Goal: Task Accomplishment & Management: Use online tool/utility

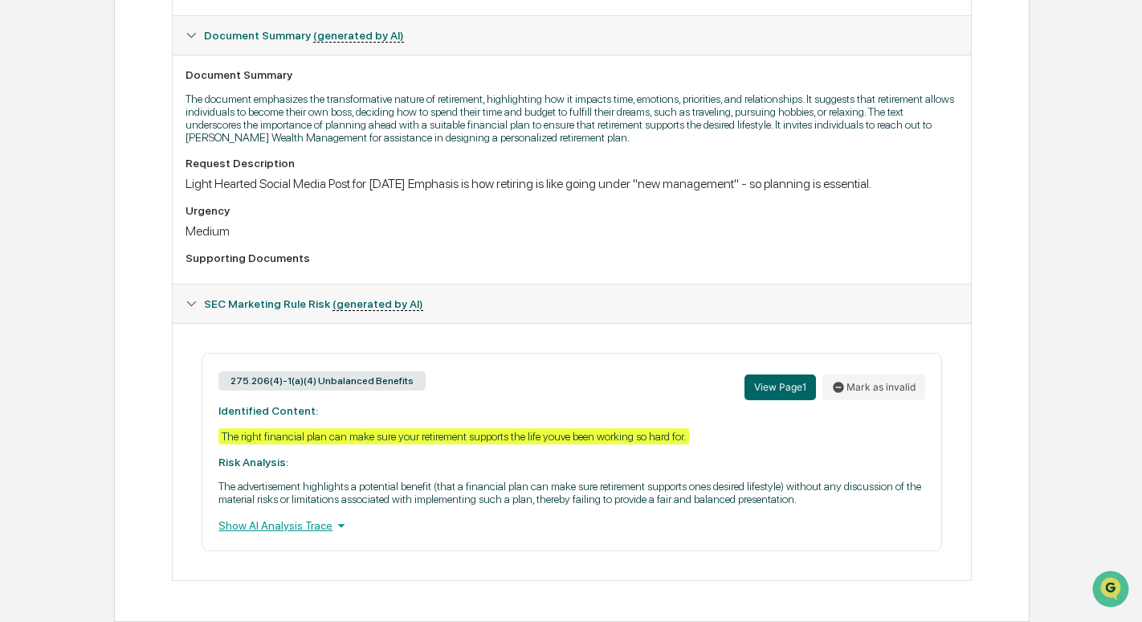
scroll to position [328, 0]
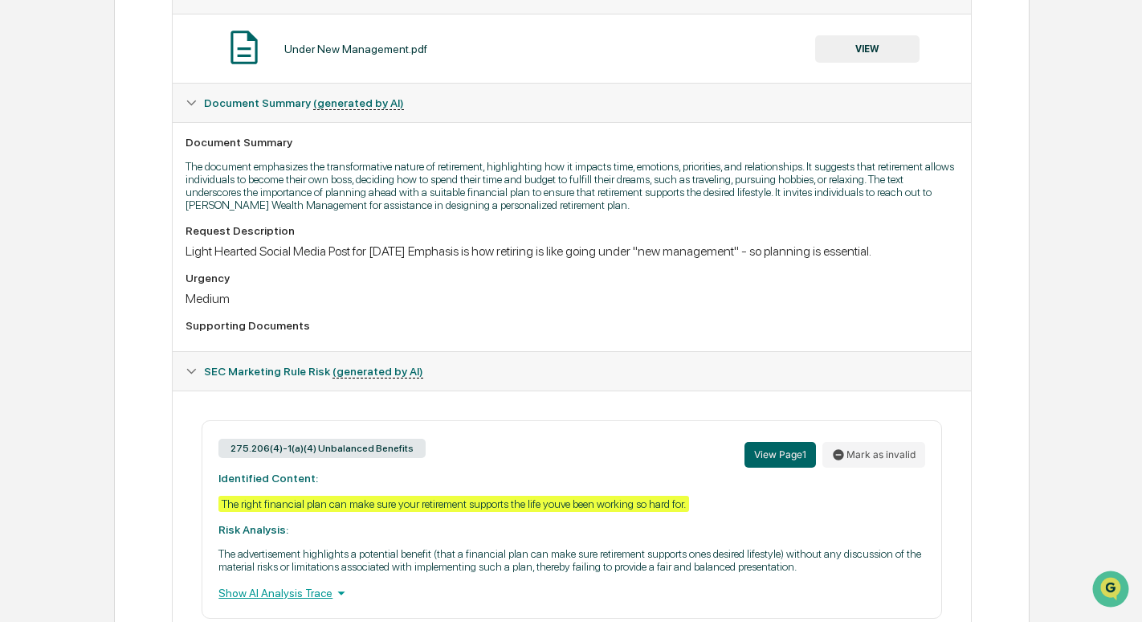
click at [865, 48] on button "VIEW" at bounding box center [867, 48] width 104 height 27
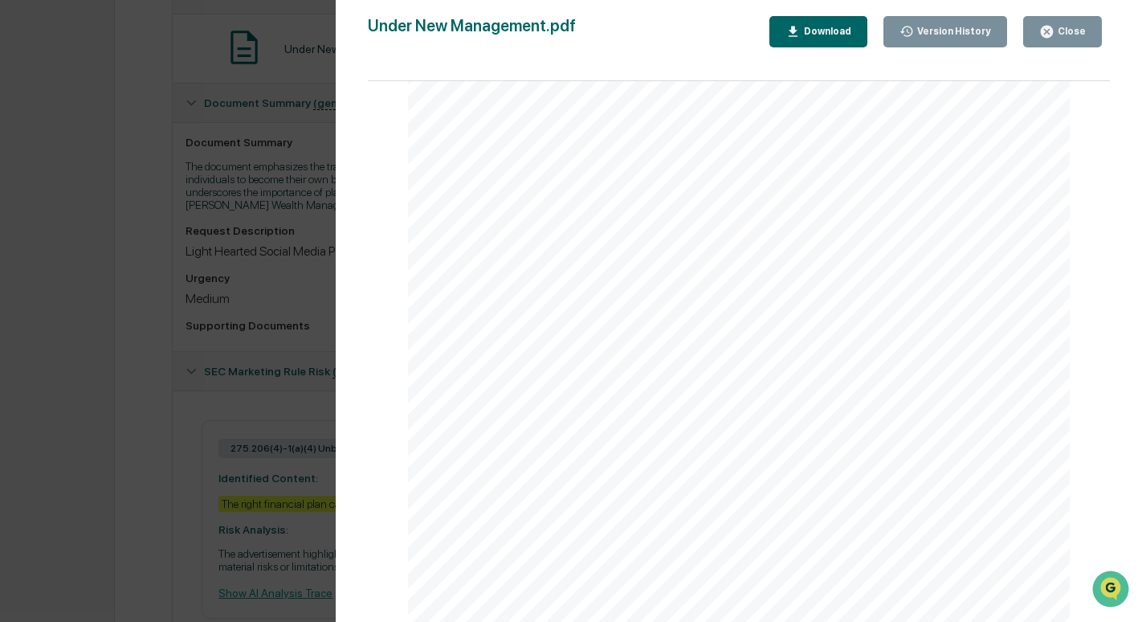
scroll to position [100, 0]
click at [1055, 34] on icon "button" at bounding box center [1046, 31] width 15 height 15
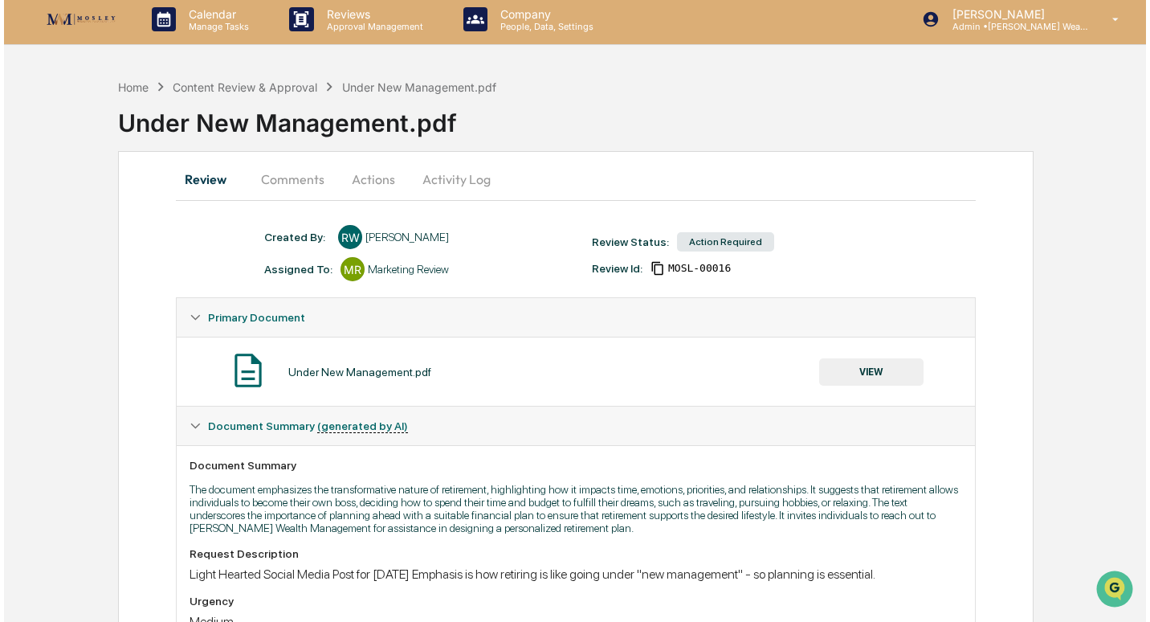
scroll to position [0, 0]
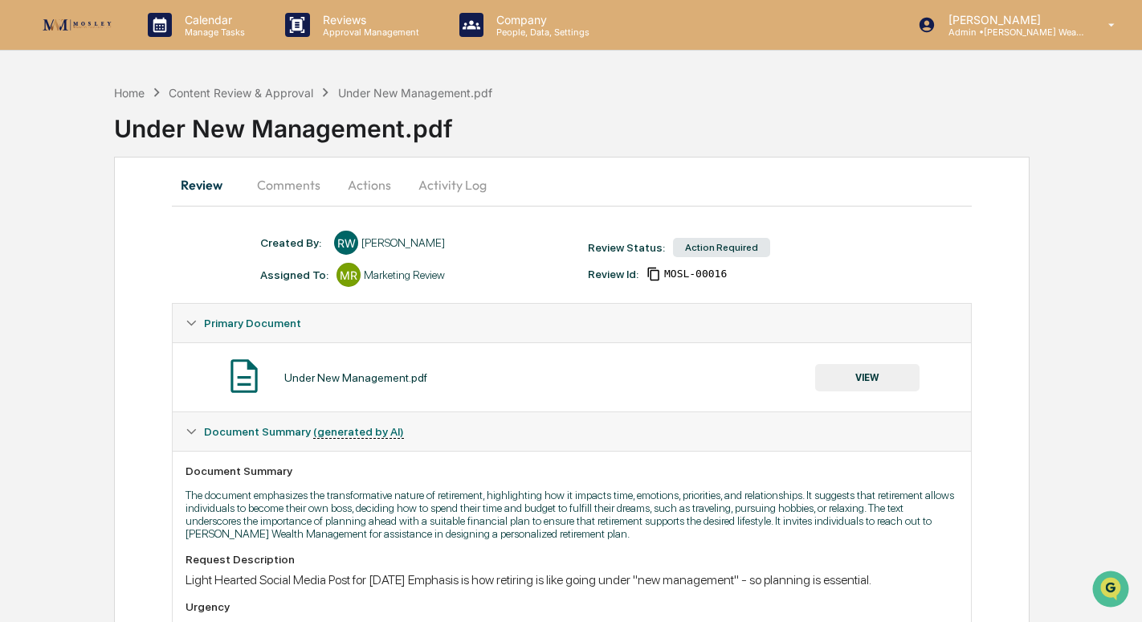
click at [361, 185] on button "Actions" at bounding box center [369, 184] width 72 height 39
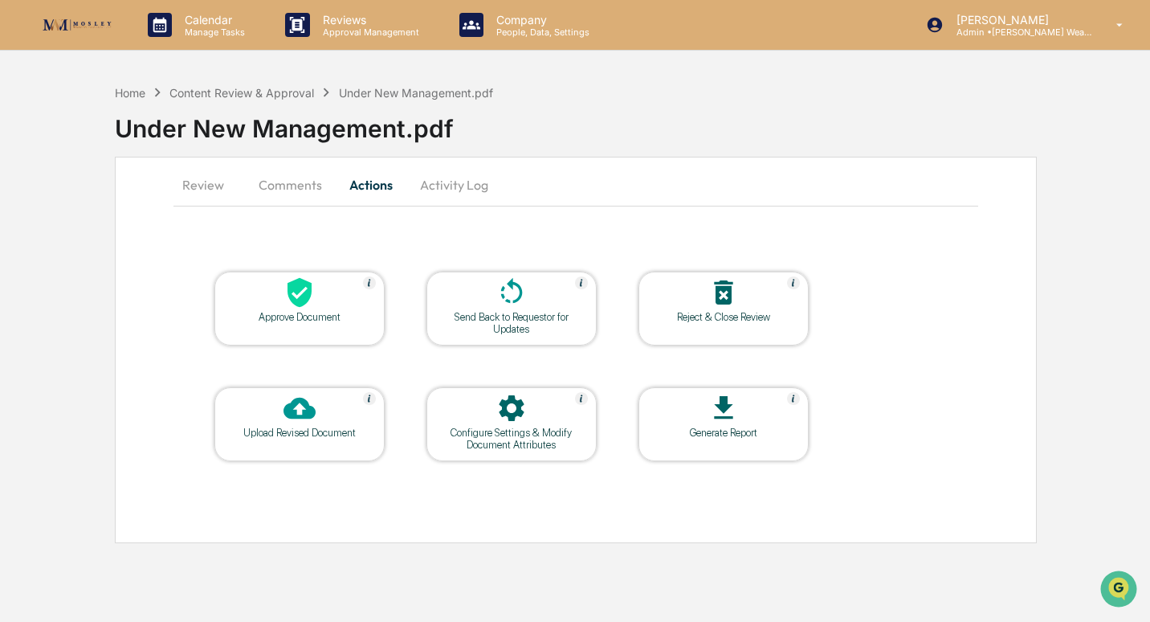
click at [296, 182] on button "Comments" at bounding box center [290, 184] width 89 height 39
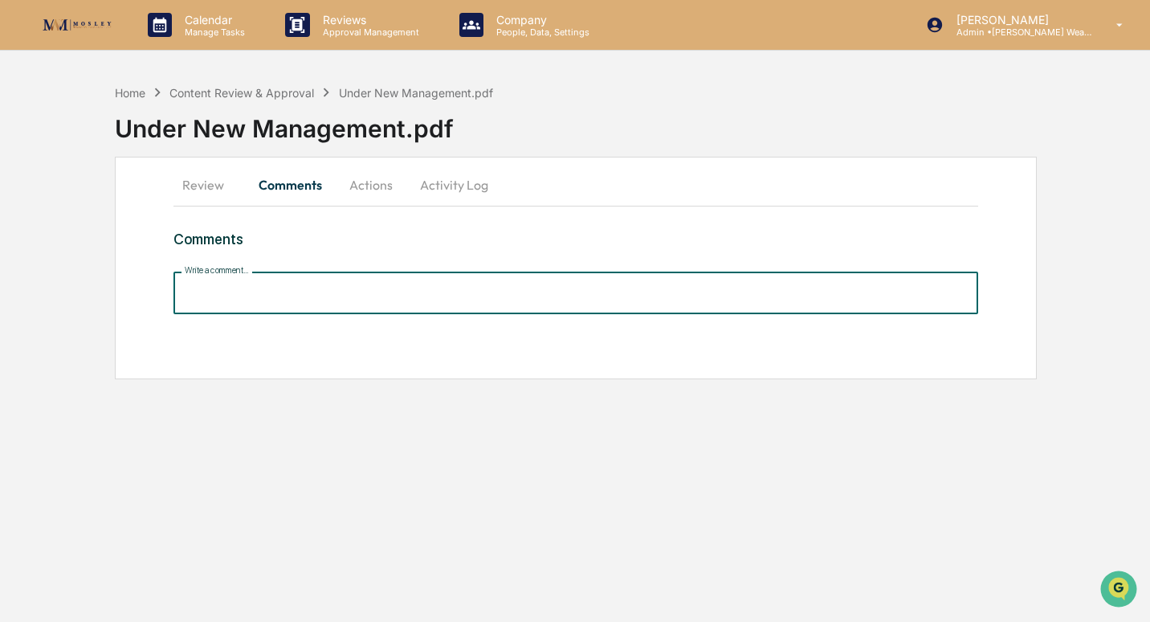
click at [294, 293] on input "Write a comment..." at bounding box center [575, 292] width 805 height 43
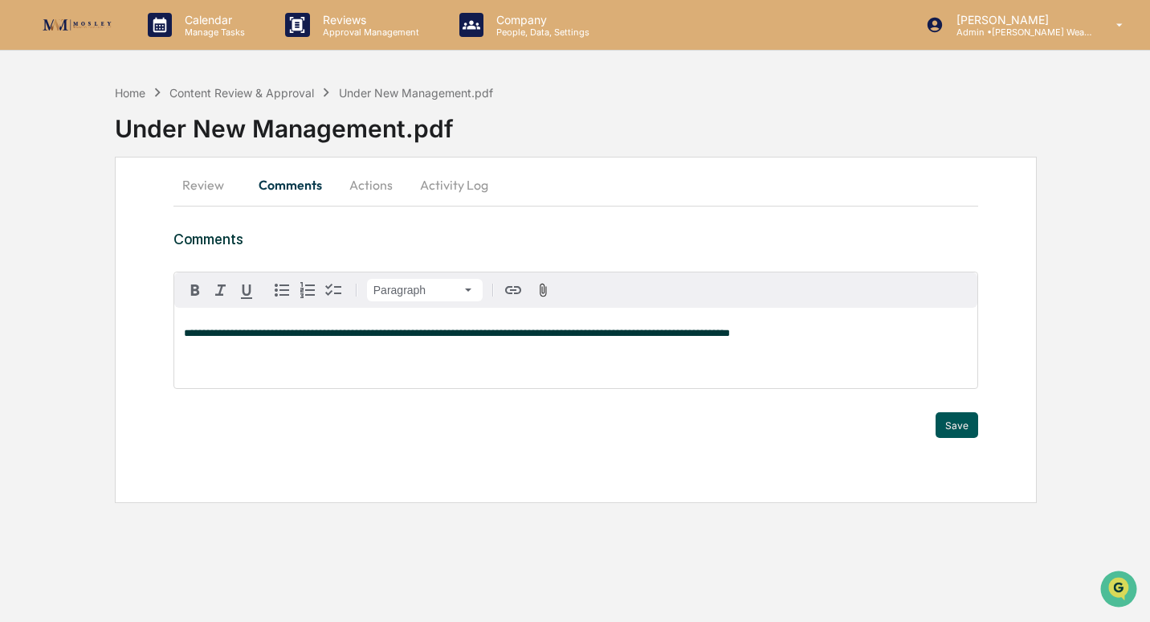
click at [958, 420] on button "Save" at bounding box center [957, 425] width 43 height 26
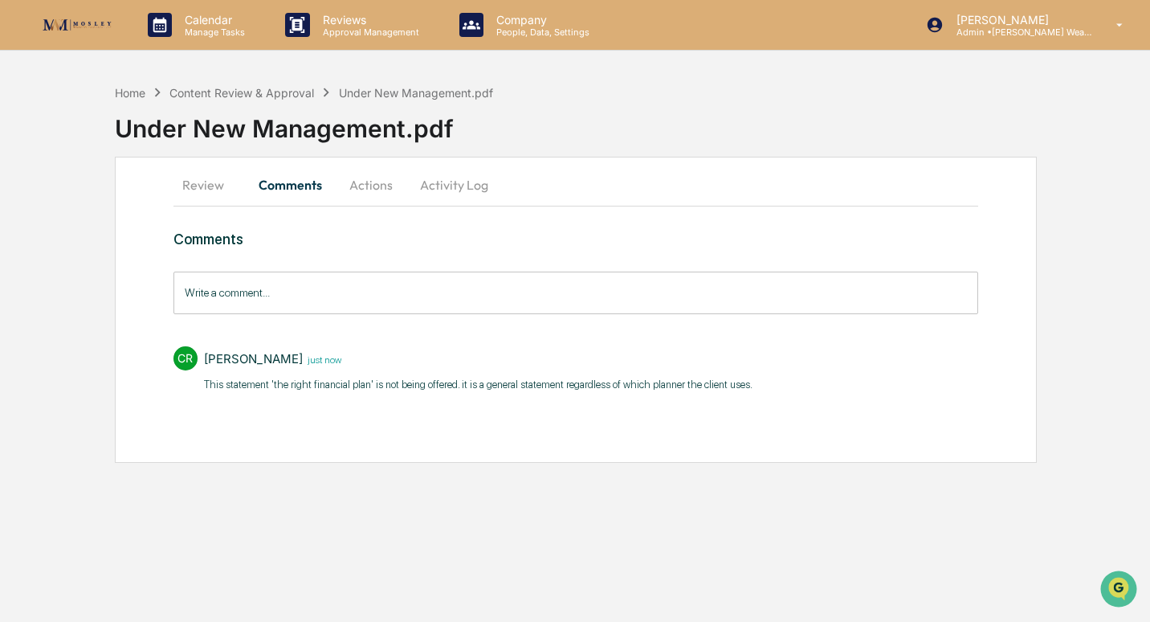
click at [370, 184] on button "Actions" at bounding box center [371, 184] width 72 height 39
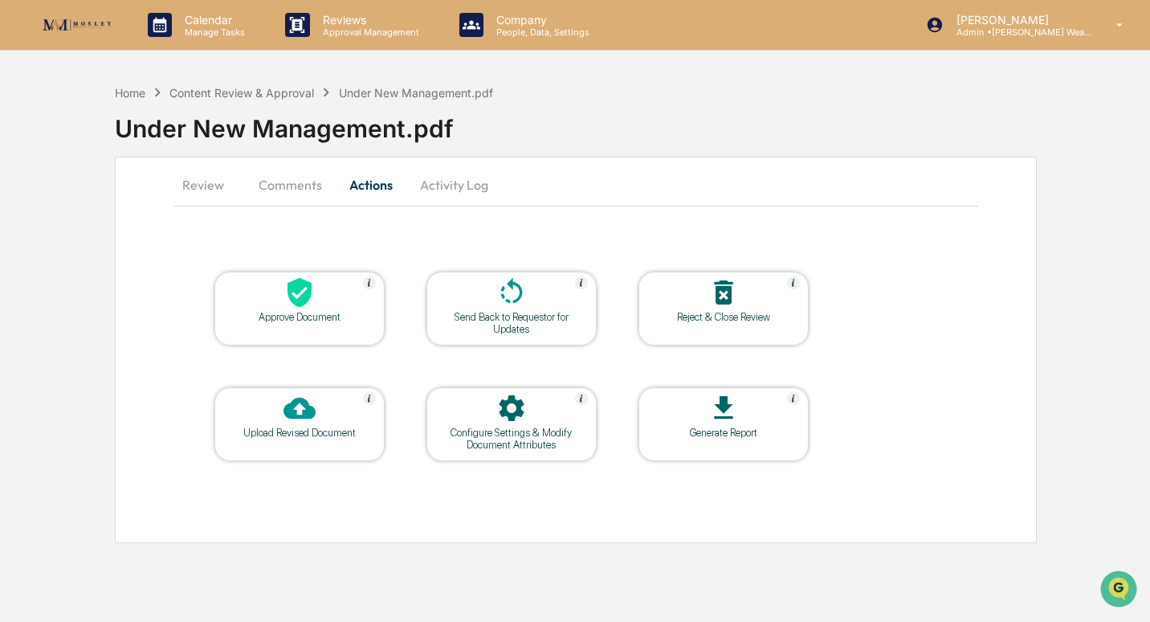
click at [322, 301] on div at bounding box center [299, 293] width 161 height 35
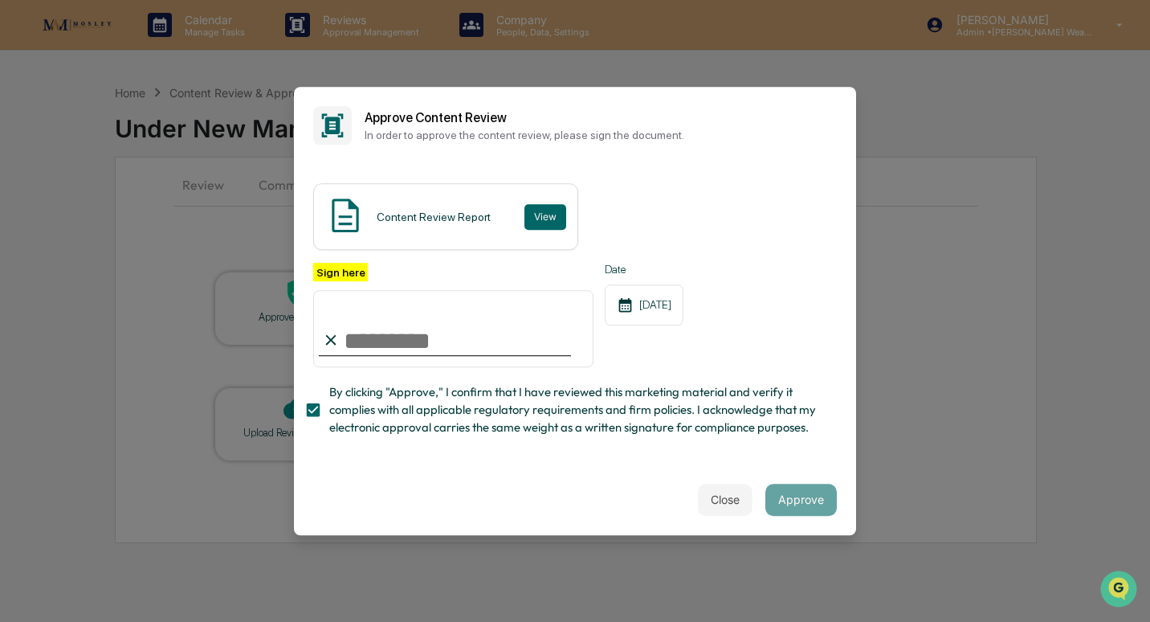
click at [392, 342] on input "Sign here" at bounding box center [453, 328] width 280 height 77
type input "**********"
click at [545, 218] on button "View" at bounding box center [545, 217] width 42 height 26
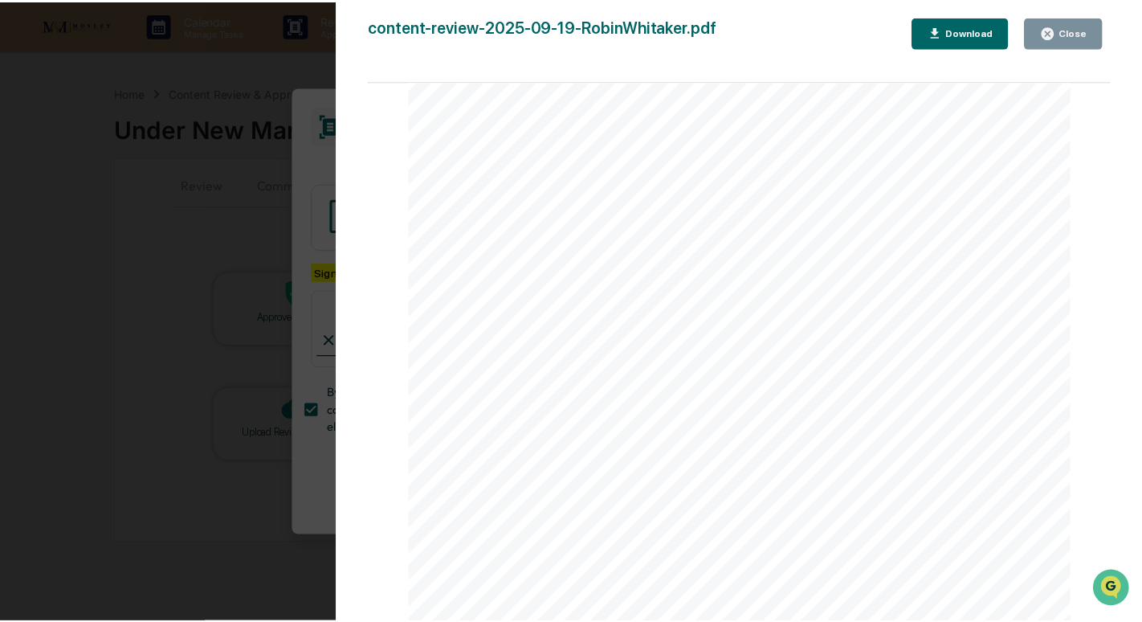
scroll to position [400, 0]
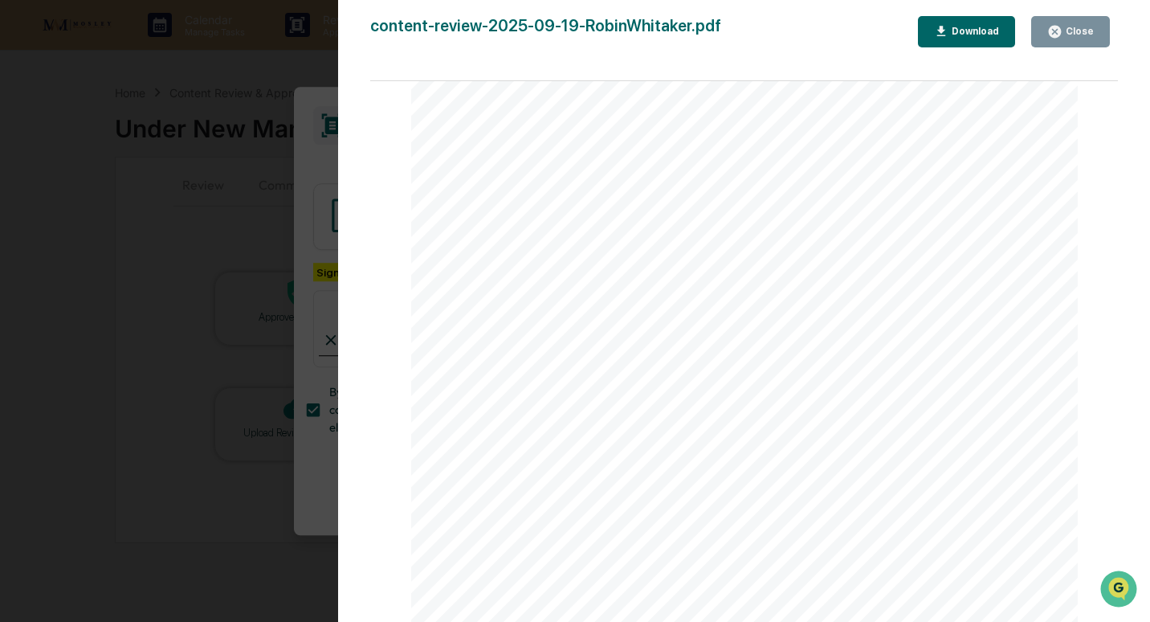
click at [1067, 30] on div "Close" at bounding box center [1078, 31] width 31 height 11
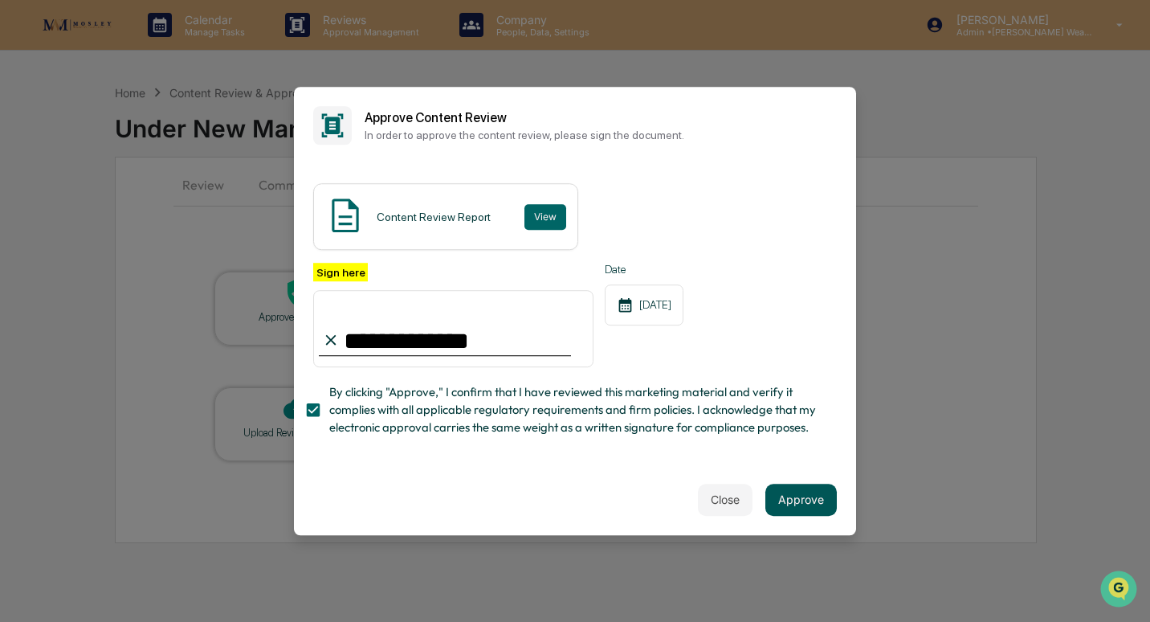
click at [801, 501] on button "Approve" at bounding box center [800, 499] width 71 height 32
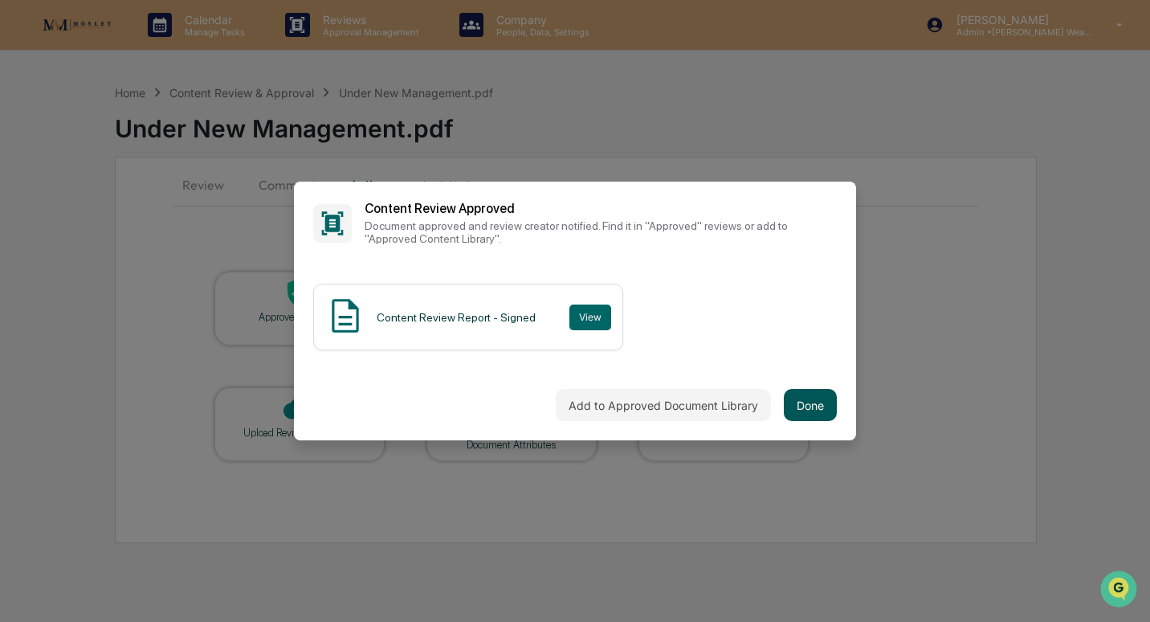
click at [822, 406] on button "Done" at bounding box center [810, 405] width 53 height 32
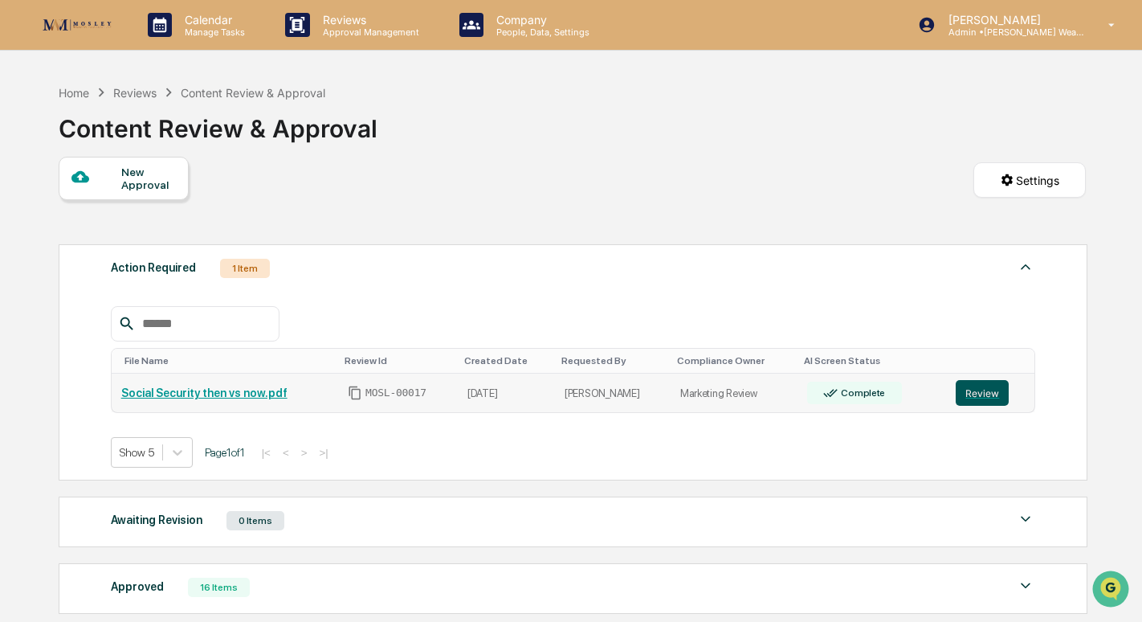
click at [977, 392] on button "Review" at bounding box center [982, 393] width 53 height 26
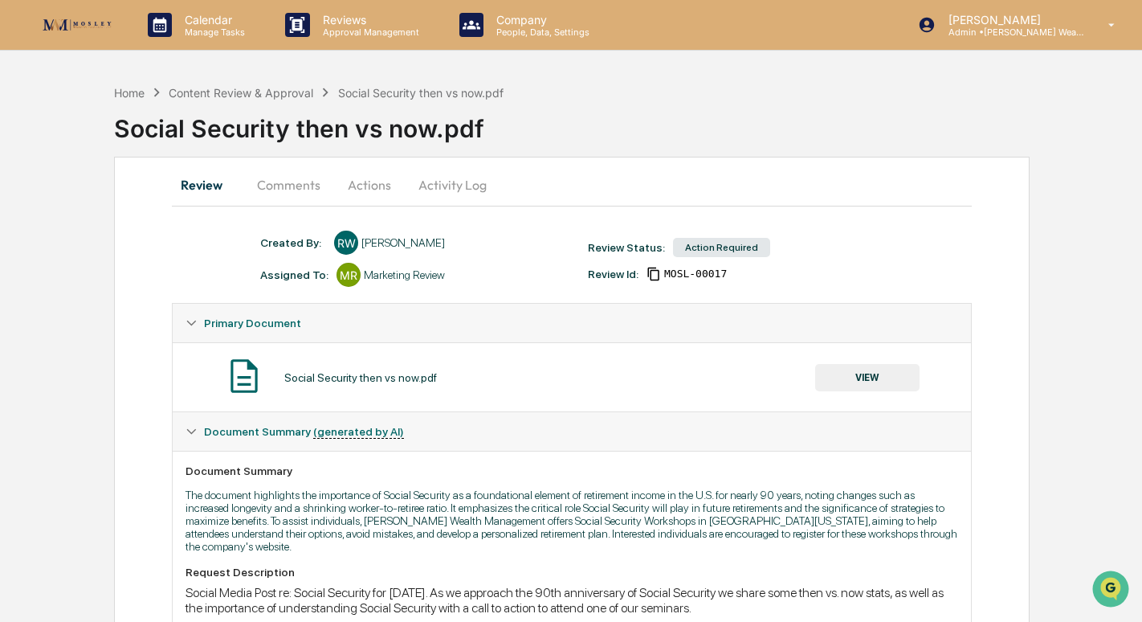
click at [365, 186] on button "Actions" at bounding box center [369, 184] width 72 height 39
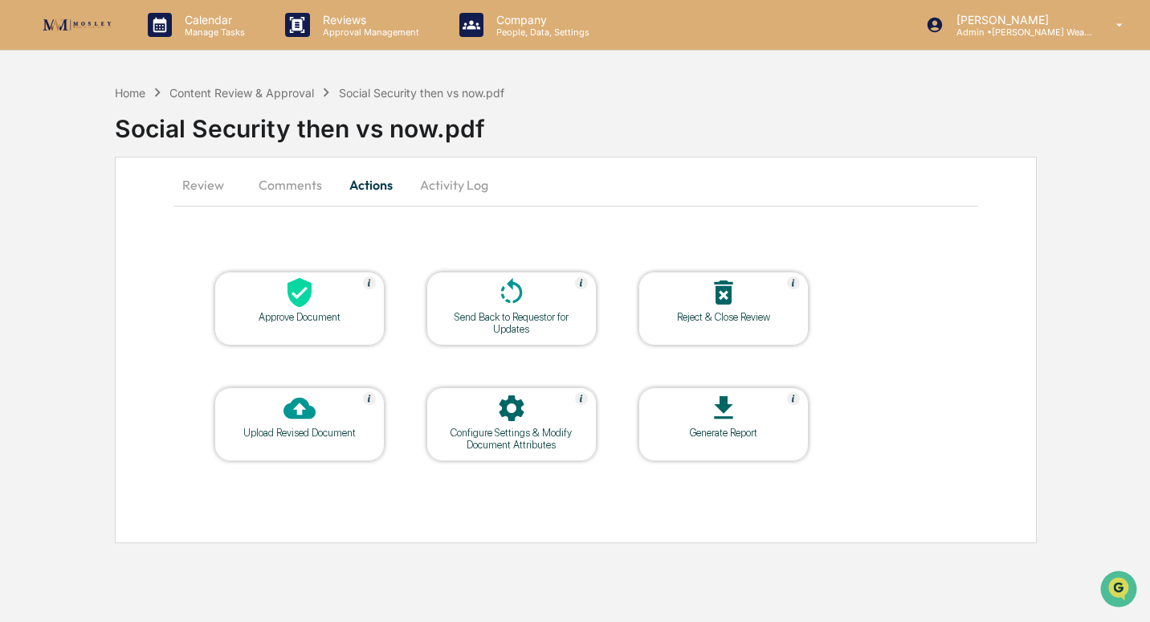
click at [290, 320] on div "Approve Document" at bounding box center [299, 317] width 145 height 12
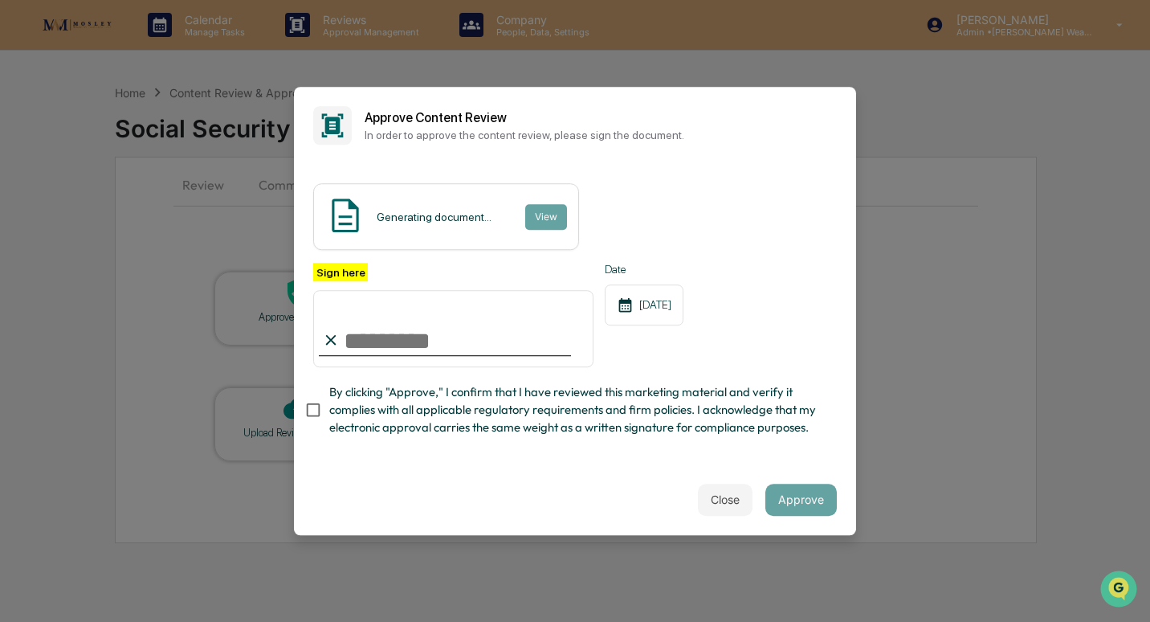
click at [346, 344] on input "Sign here" at bounding box center [453, 328] width 280 height 77
type input "**********"
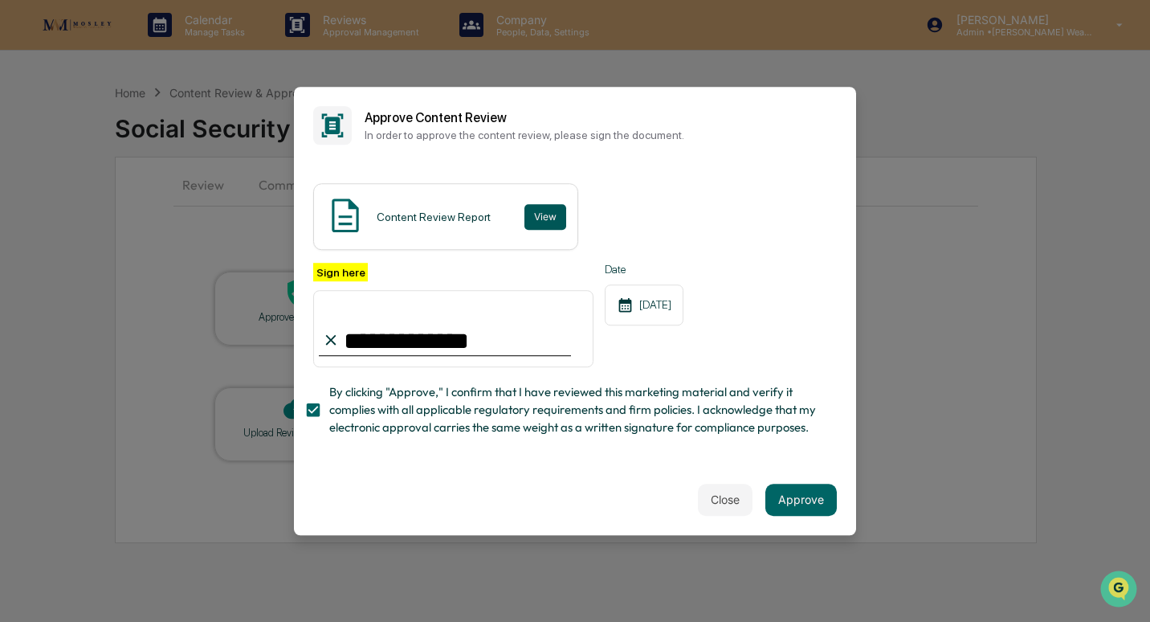
click at [536, 206] on button "View" at bounding box center [545, 217] width 42 height 26
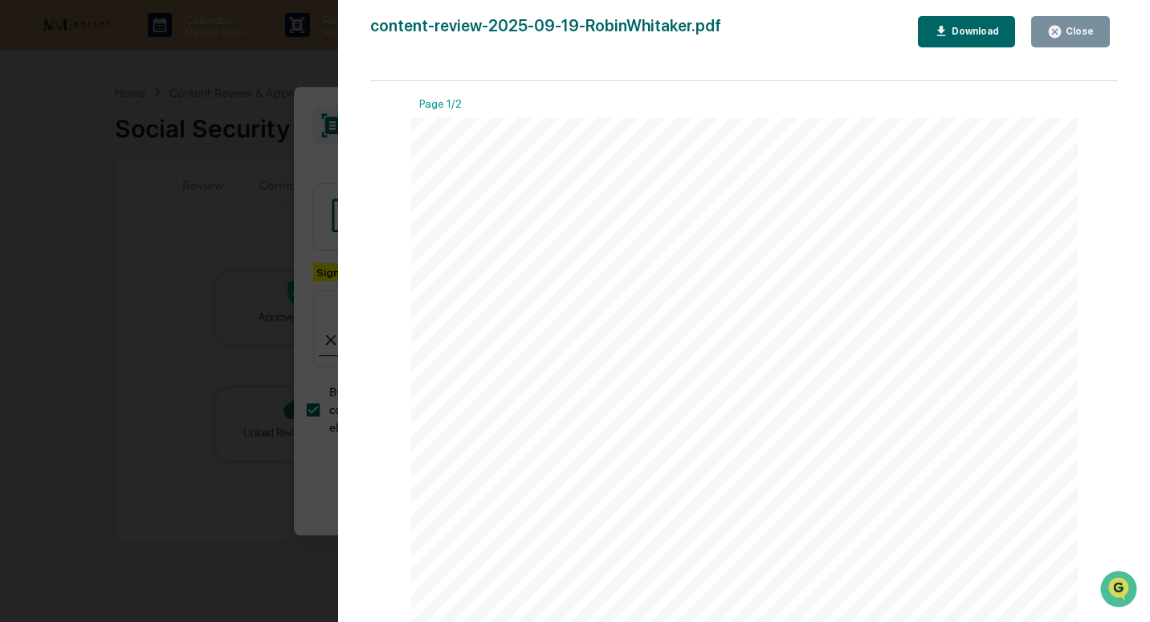
drag, startPoint x: 1063, startPoint y: 27, endPoint x: 1055, endPoint y: 54, distance: 28.5
click at [1063, 28] on icon "button" at bounding box center [1054, 31] width 15 height 15
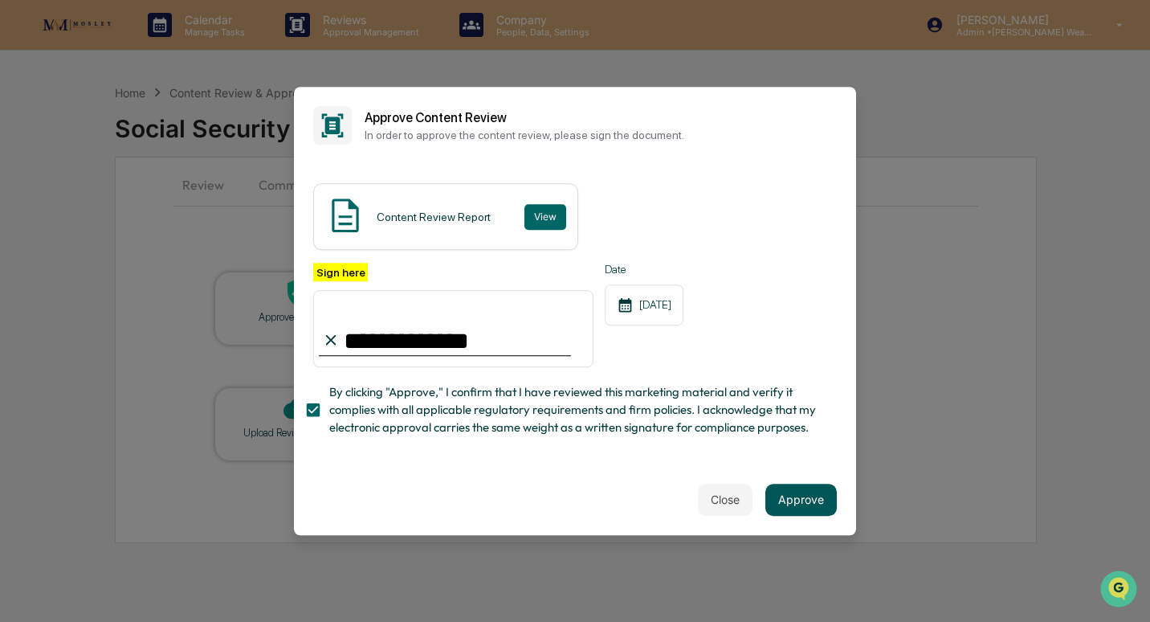
click at [808, 496] on button "Approve" at bounding box center [800, 499] width 71 height 32
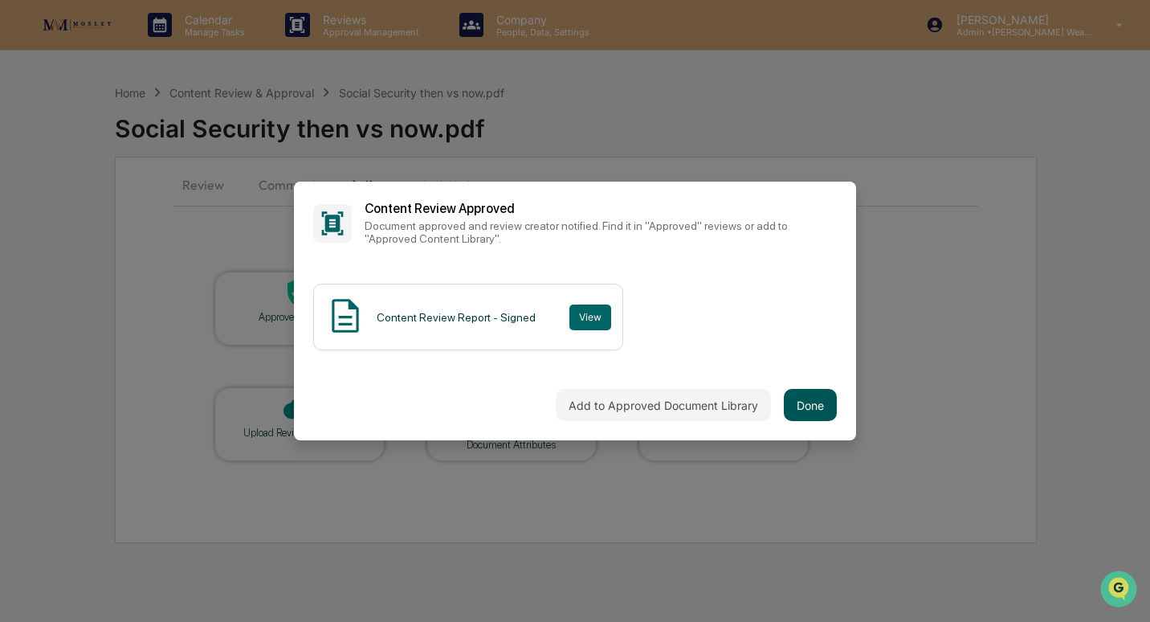
click at [797, 402] on button "Done" at bounding box center [810, 405] width 53 height 32
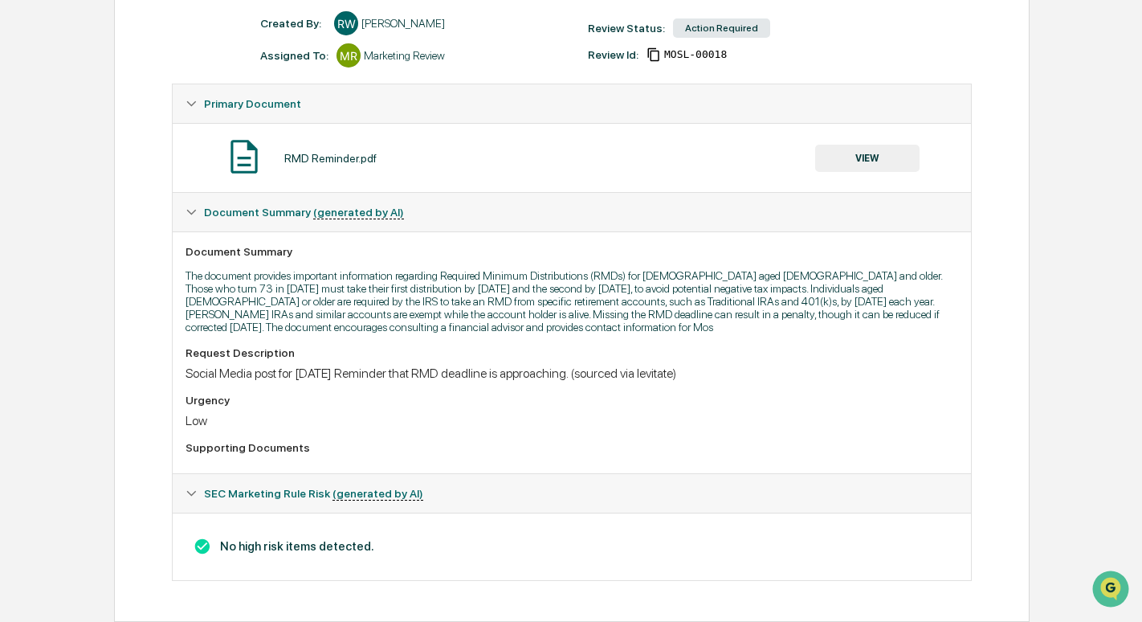
scroll to position [227, 0]
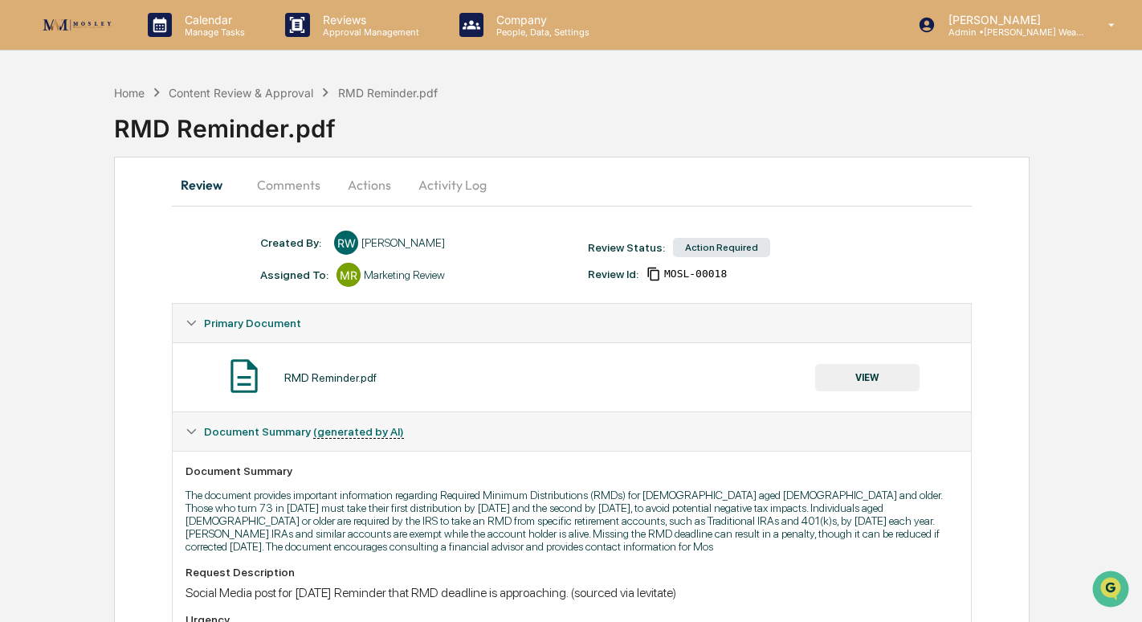
click at [369, 186] on button "Actions" at bounding box center [369, 184] width 72 height 39
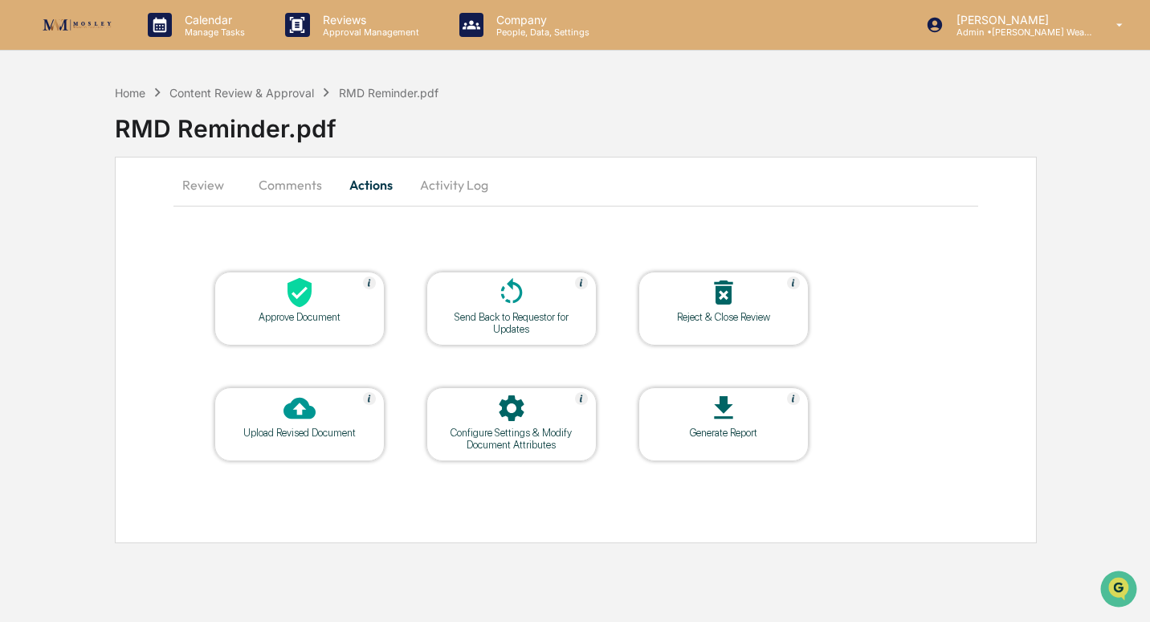
click at [334, 310] on div at bounding box center [299, 293] width 161 height 35
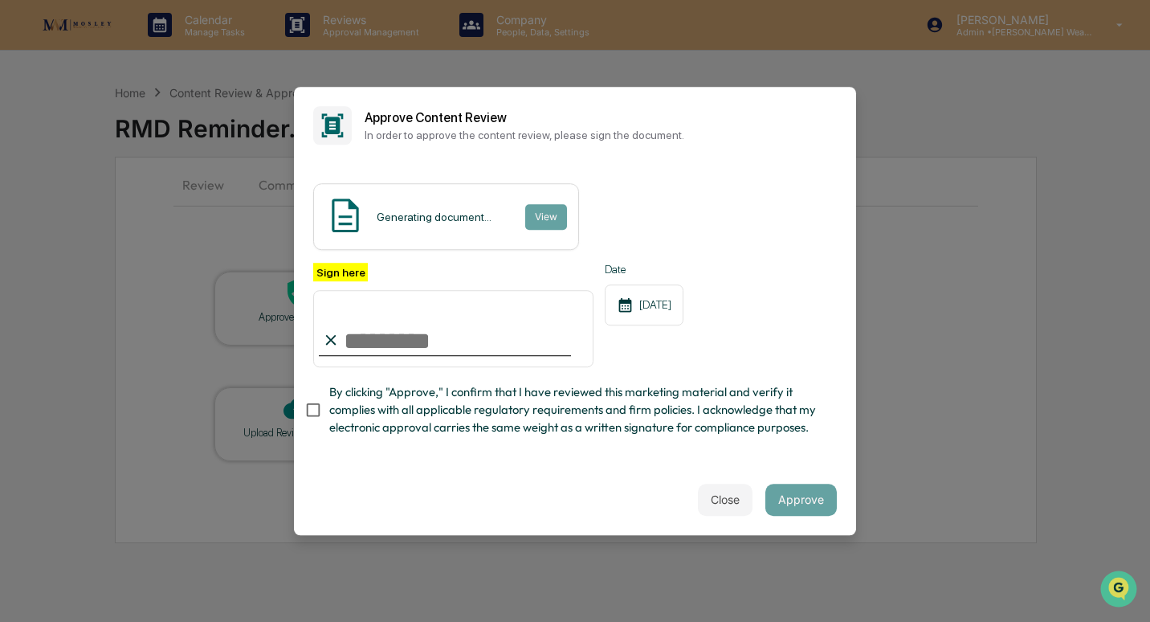
click at [390, 335] on input "Sign here" at bounding box center [453, 328] width 280 height 77
type input "**********"
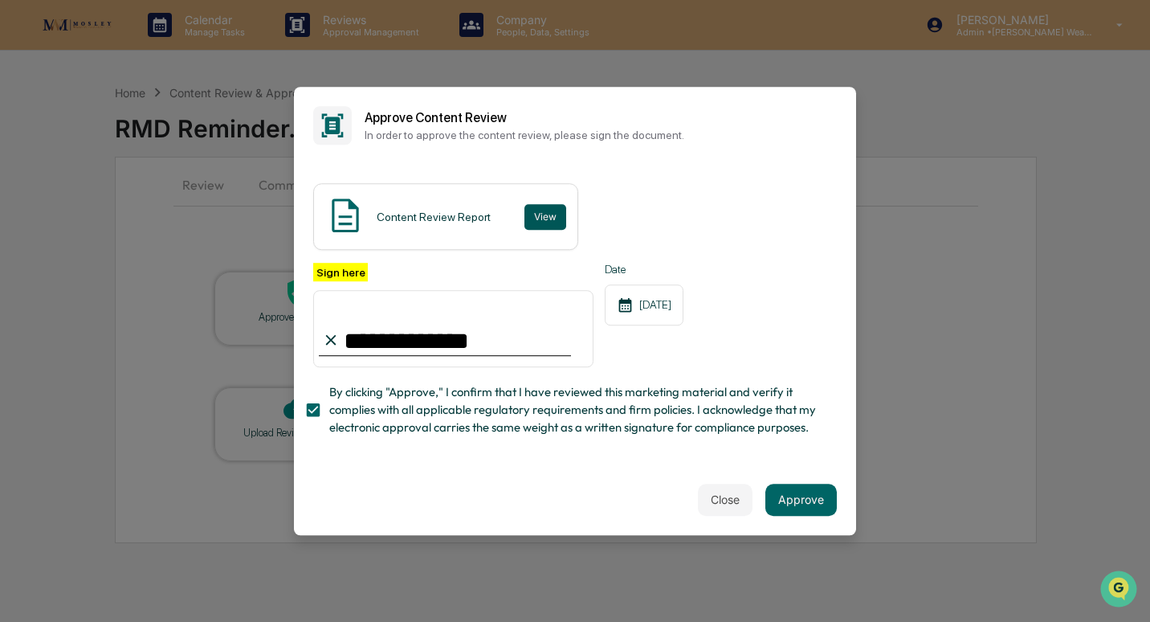
click at [540, 209] on button "View" at bounding box center [545, 217] width 42 height 26
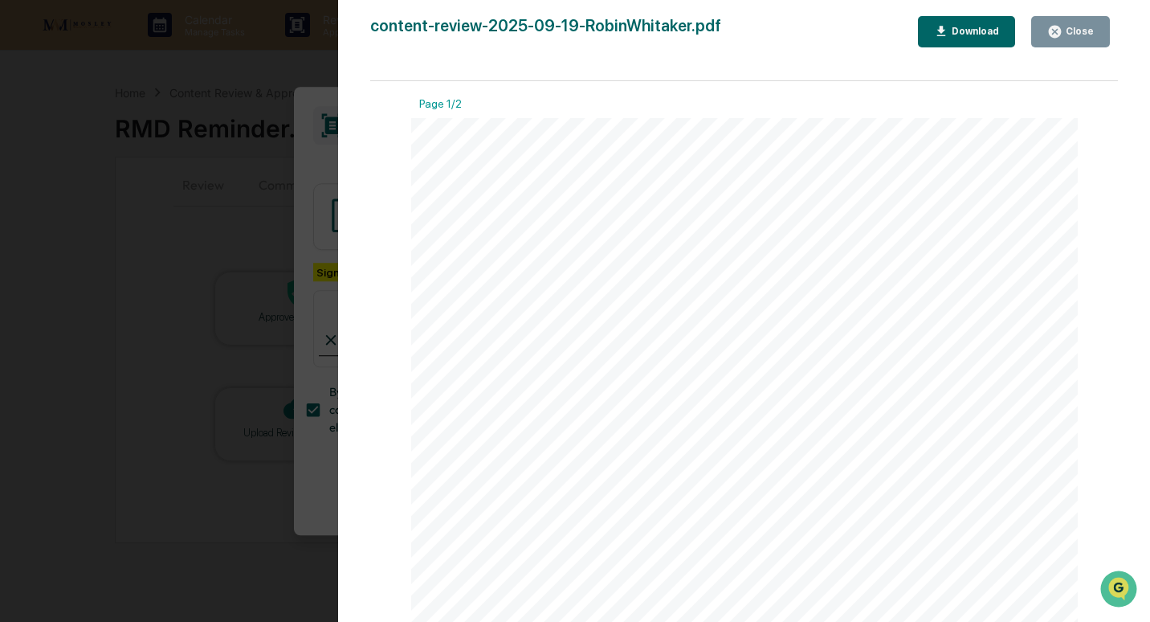
click at [1053, 28] on icon "button" at bounding box center [1055, 32] width 12 height 12
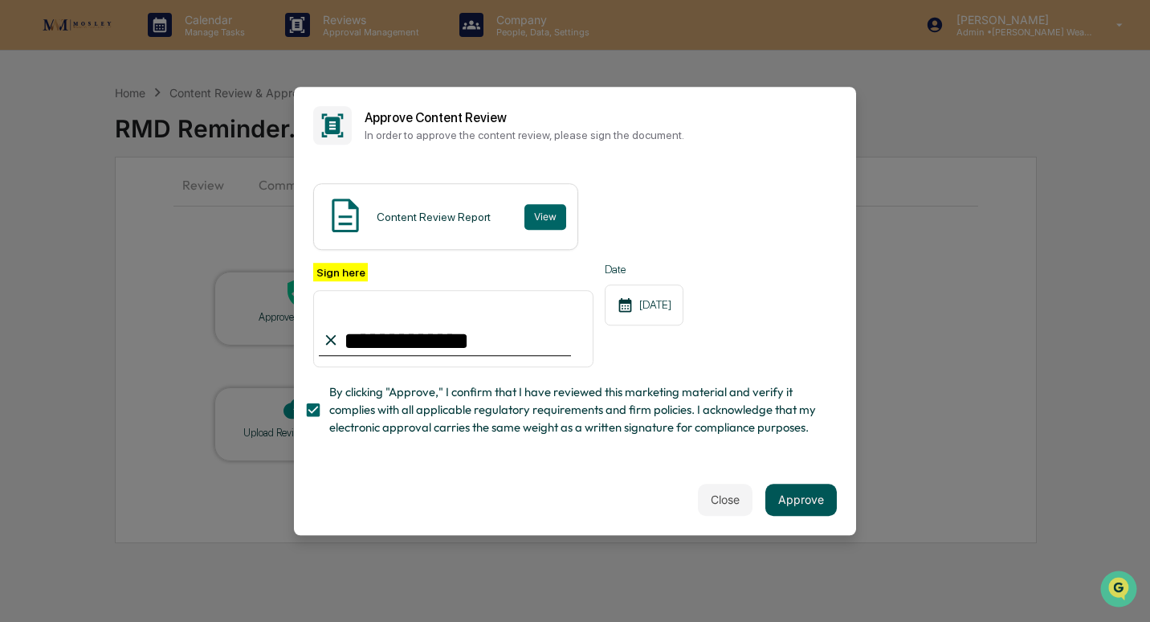
click at [790, 501] on button "Approve" at bounding box center [800, 499] width 71 height 32
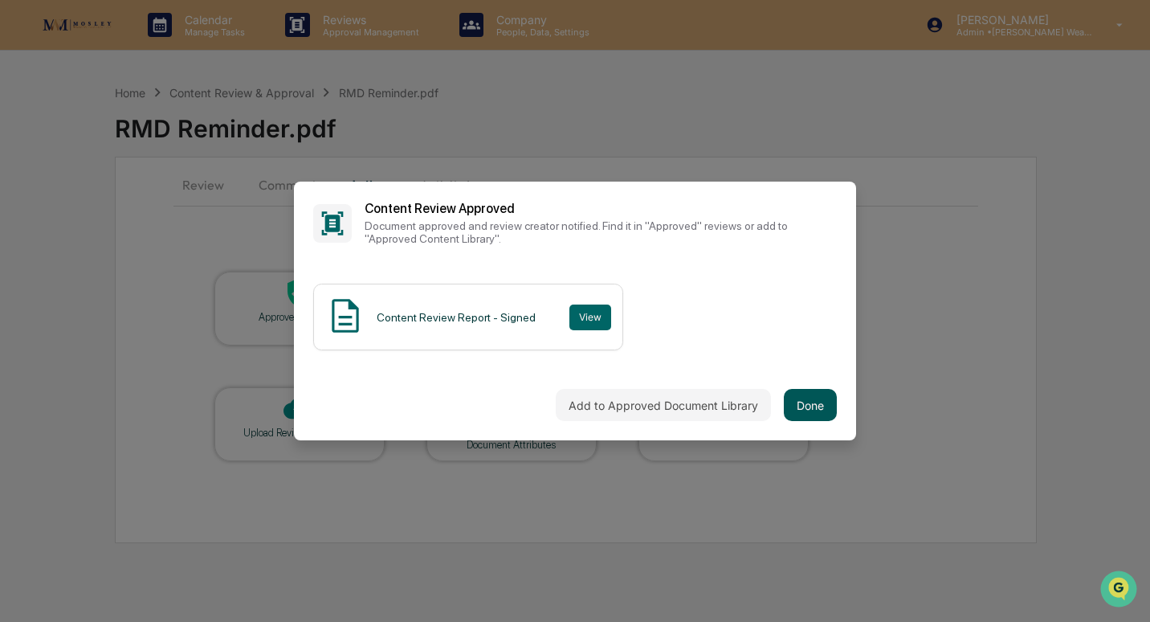
click at [816, 401] on button "Done" at bounding box center [810, 405] width 53 height 32
